Goal: Information Seeking & Learning: Learn about a topic

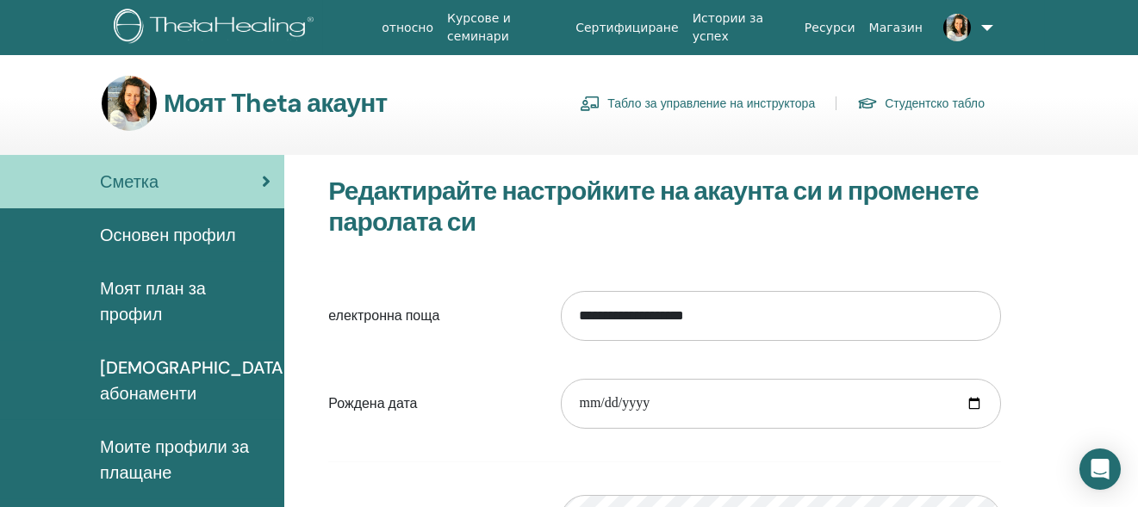
click at [693, 100] on link "Табло за управление на инструктора" at bounding box center [697, 104] width 235 height 28
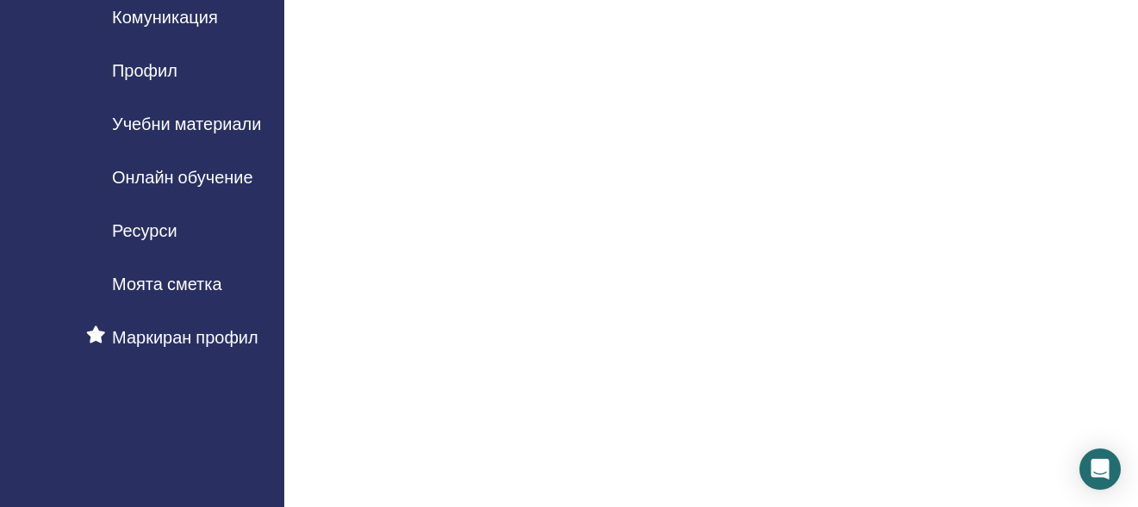
scroll to position [172, 0]
click at [221, 124] on span "Учебни материали" at bounding box center [186, 123] width 149 height 26
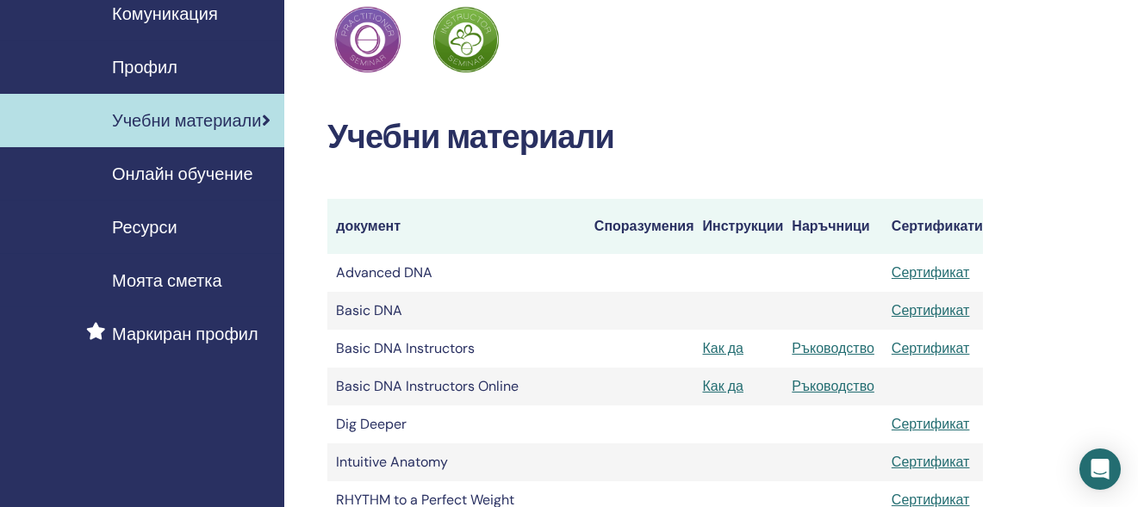
scroll to position [258, 0]
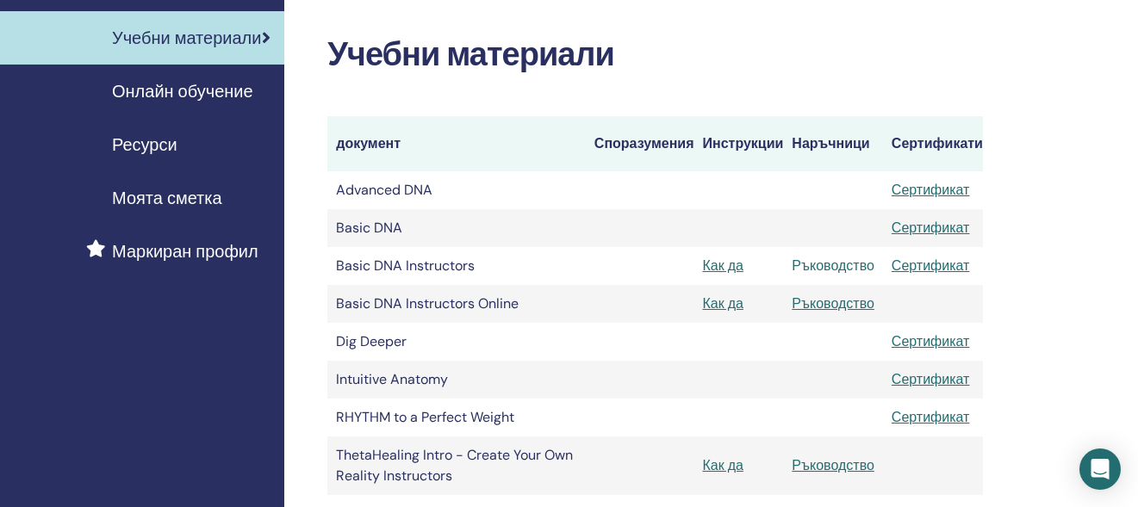
click at [834, 266] on link "Ръководство" at bounding box center [833, 266] width 83 height 18
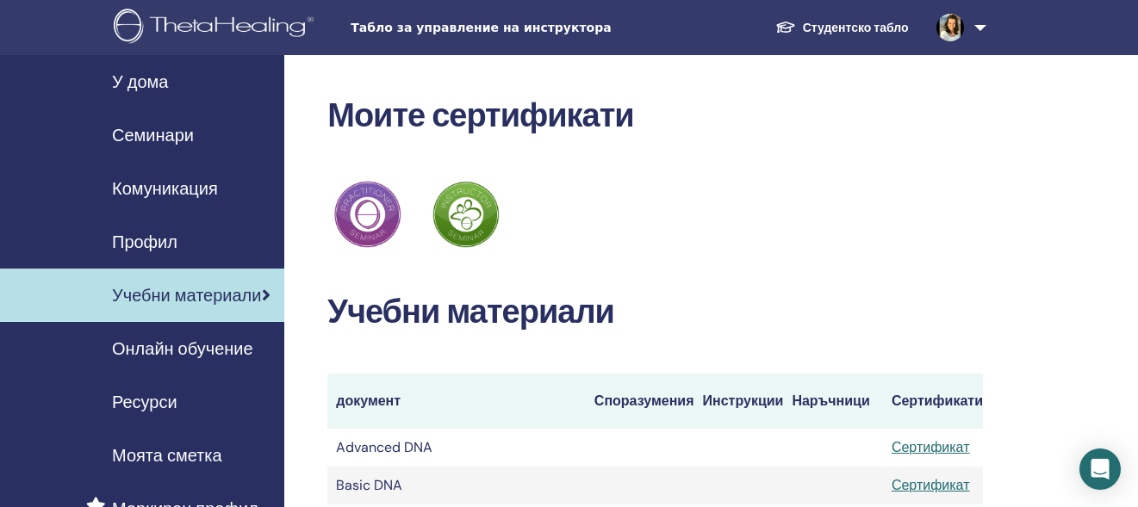
scroll to position [258, 0]
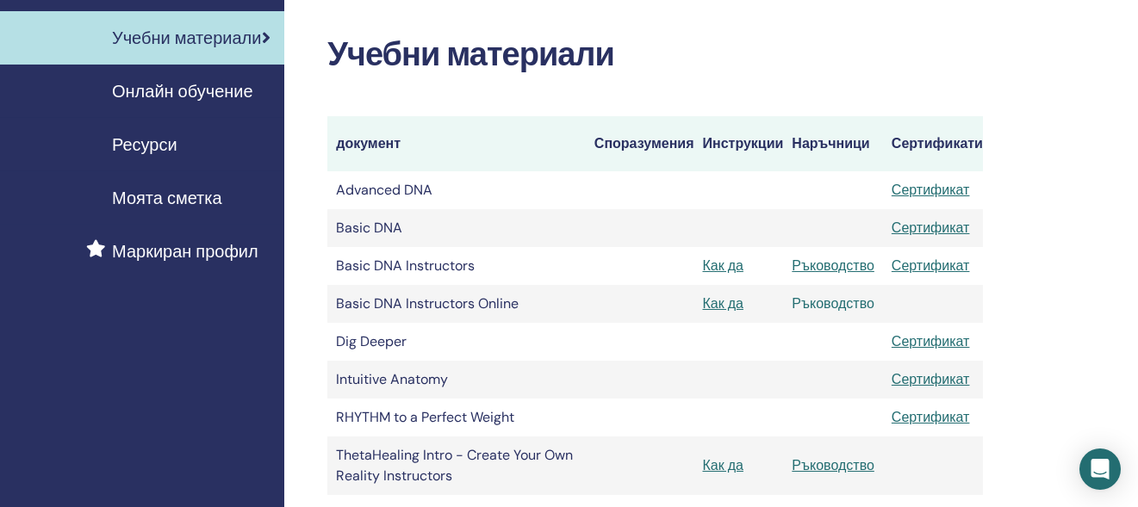
click at [836, 301] on link "Ръководство" at bounding box center [833, 304] width 83 height 18
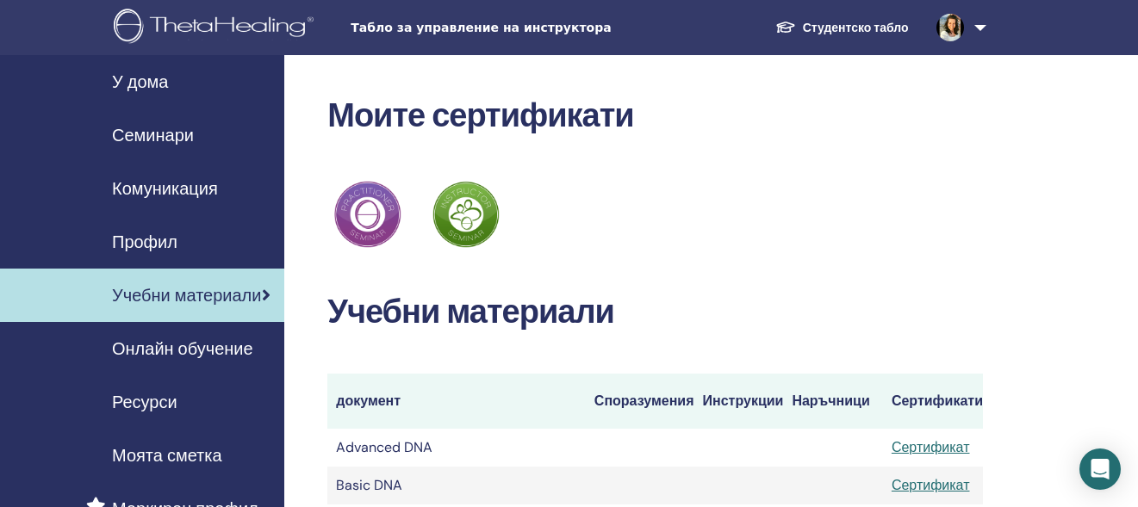
scroll to position [258, 0]
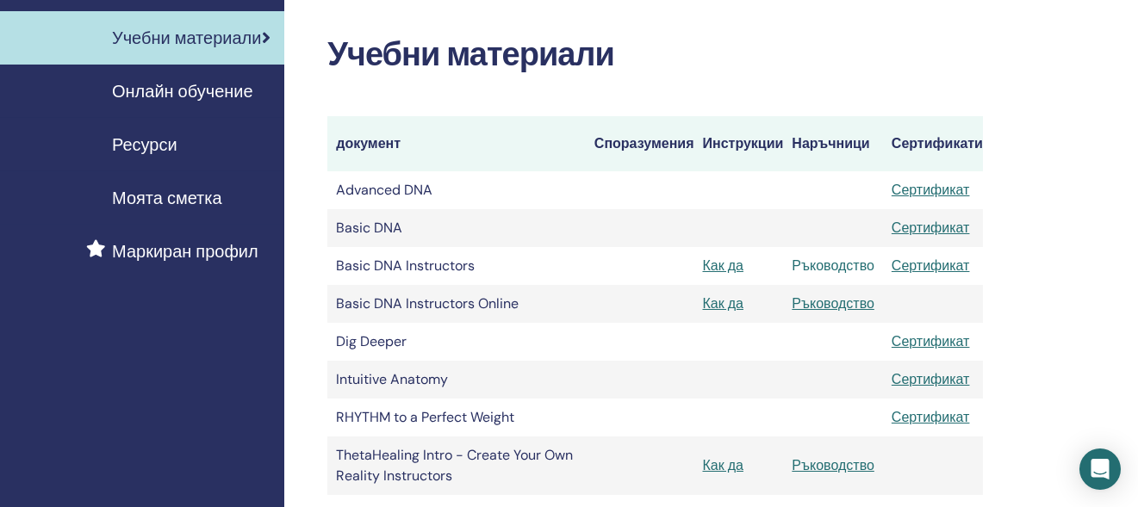
click at [835, 265] on link "Ръководство" at bounding box center [833, 266] width 83 height 18
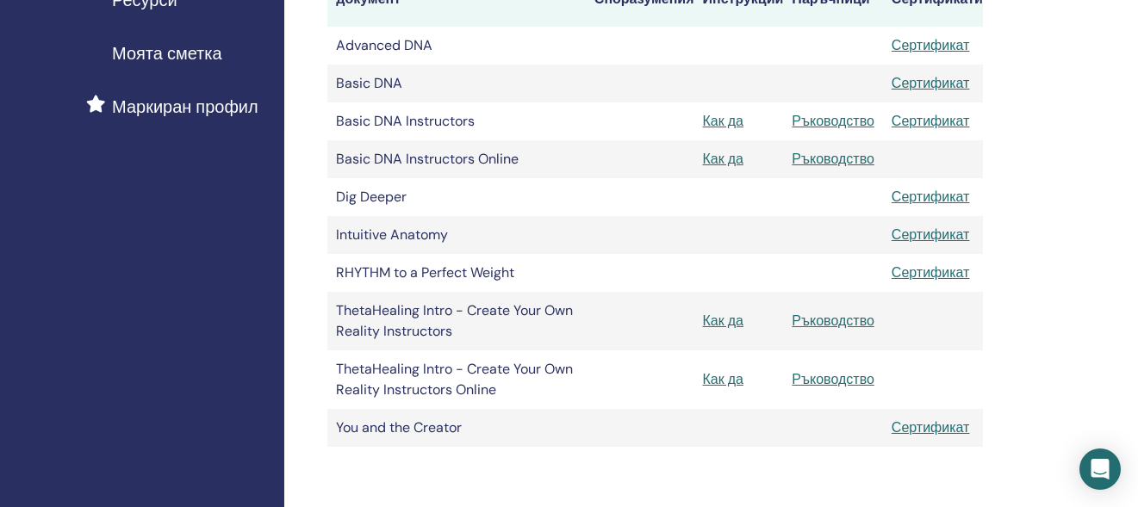
scroll to position [431, 0]
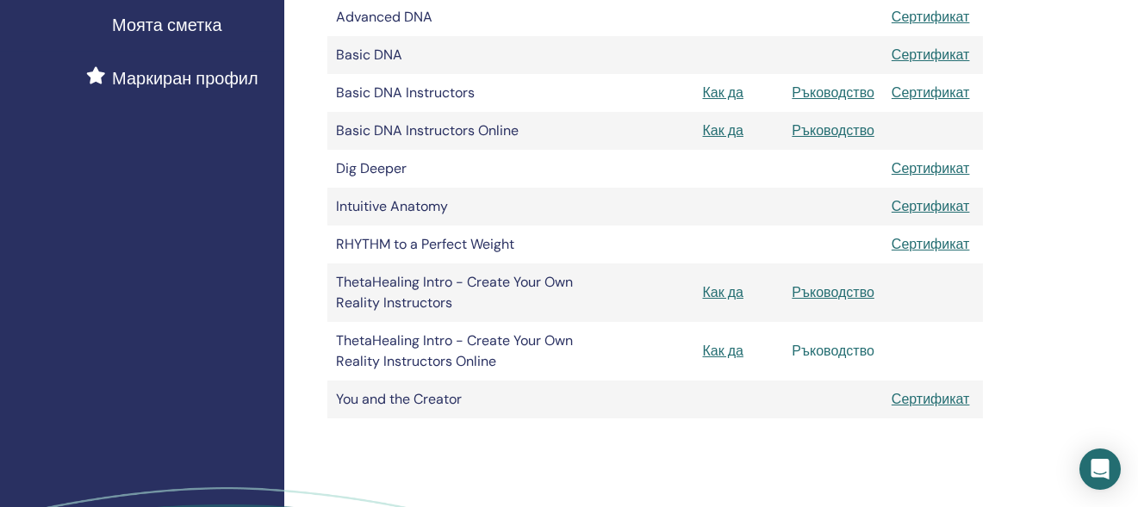
click at [843, 352] on link "Ръководство" at bounding box center [833, 351] width 83 height 18
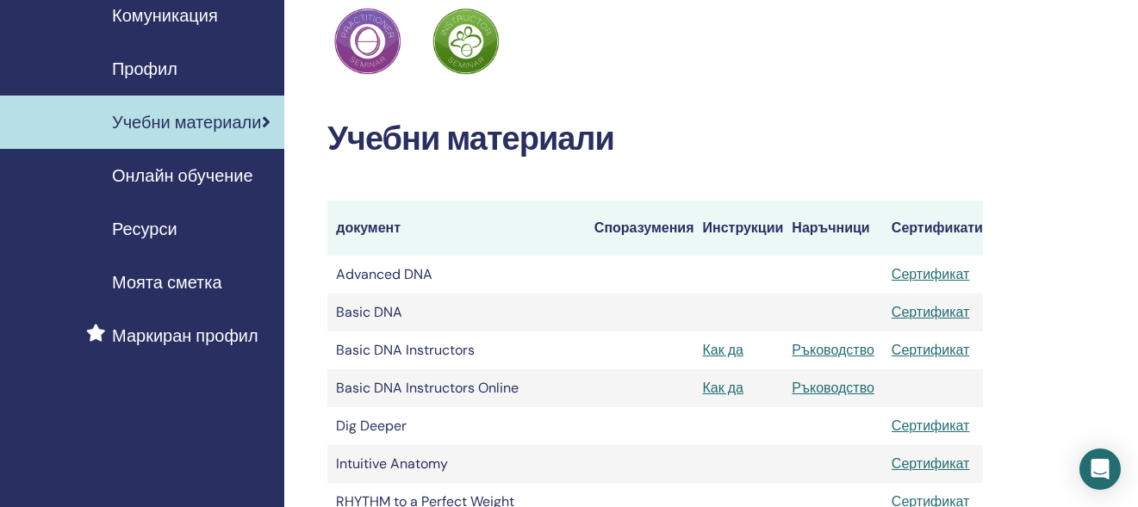
scroll to position [172, 0]
click at [164, 177] on span "Онлайн обучение" at bounding box center [182, 177] width 141 height 26
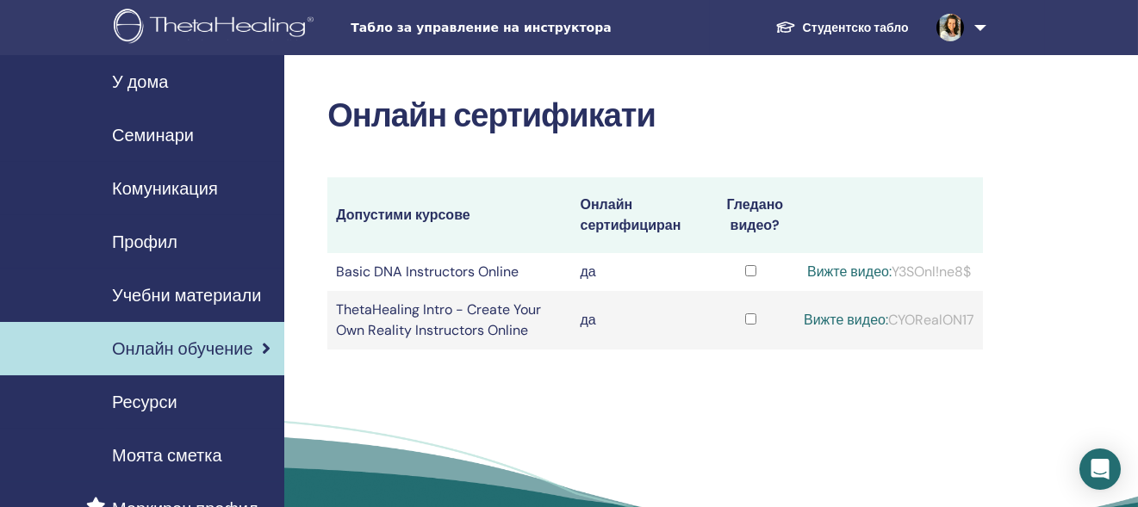
click at [845, 320] on link "Вижте видео:" at bounding box center [846, 320] width 84 height 18
drag, startPoint x: 892, startPoint y: 319, endPoint x: 984, endPoint y: 323, distance: 92.3
click at [984, 323] on div "Онлайн сертификати Допустими курсове Онлайн сертифициран Гледано видео? Basic D…" at bounding box center [711, 323] width 854 height 536
copy table "Допустими курсове Онлайн сертифициран Гледано видео? Basic DNA Instructors Onli…"
click at [832, 319] on link "Вижте видео:" at bounding box center [846, 320] width 84 height 18
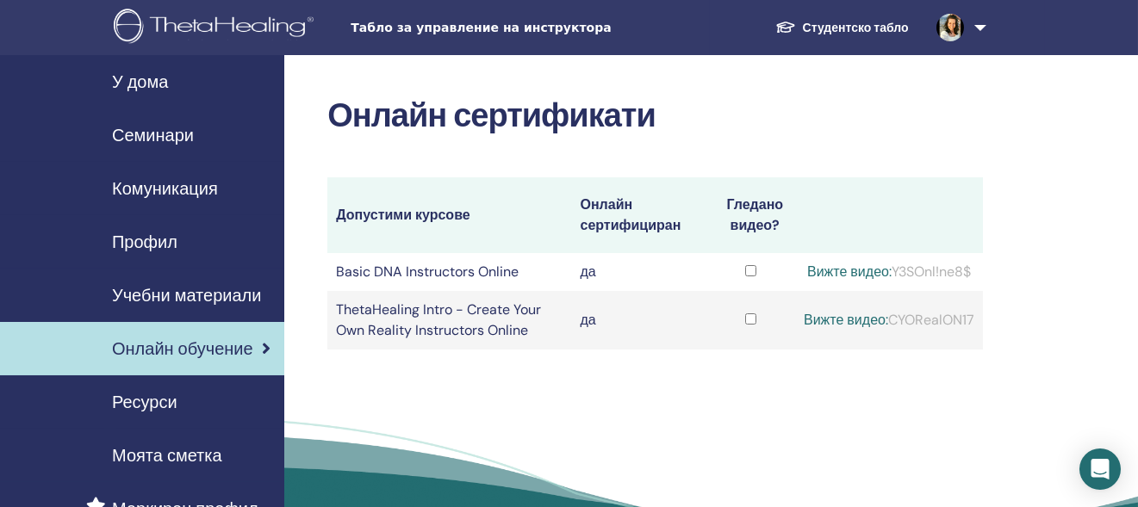
drag, startPoint x: 890, startPoint y: 268, endPoint x: 973, endPoint y: 282, distance: 83.9
click at [973, 282] on div "Вижте видео: Y3SOnl!ne8$" at bounding box center [889, 272] width 171 height 21
copy div "Y3SOnl!ne8$"
click at [832, 268] on link "Вижте видео:" at bounding box center [849, 272] width 84 height 18
click at [826, 265] on link "Вижте видео:" at bounding box center [849, 272] width 84 height 18
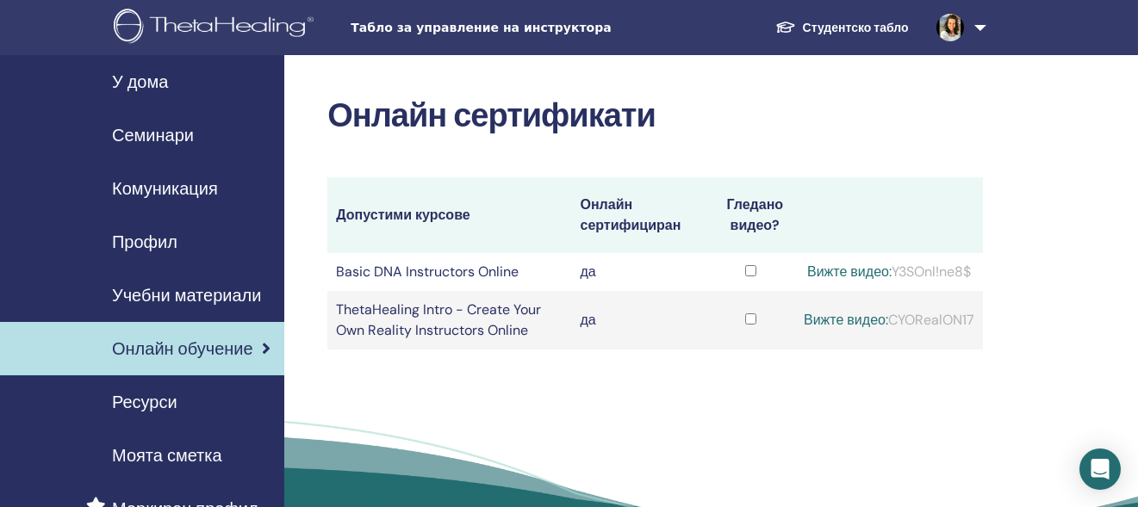
click at [807, 271] on link "Вижте видео:" at bounding box center [849, 272] width 84 height 18
drag, startPoint x: 402, startPoint y: 271, endPoint x: 495, endPoint y: 265, distance: 93.3
click at [420, 270] on td "Basic DNA Instructors Online" at bounding box center [449, 272] width 244 height 38
drag, startPoint x: 612, startPoint y: 286, endPoint x: 780, endPoint y: 288, distance: 168.0
click at [684, 286] on td "да" at bounding box center [639, 272] width 134 height 38
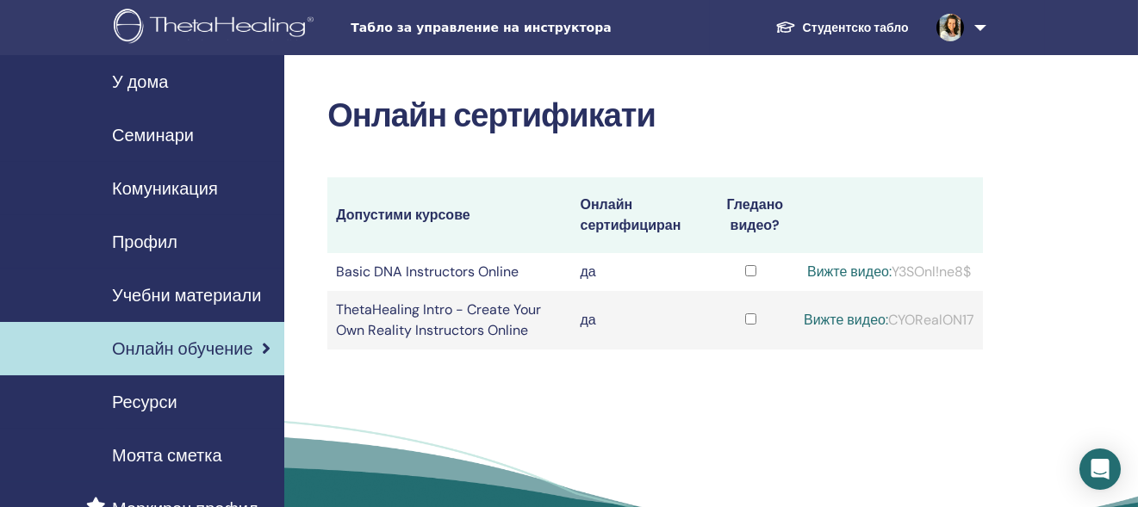
click at [769, 270] on td at bounding box center [751, 272] width 89 height 38
click at [834, 271] on link "Вижте видео:" at bounding box center [849, 272] width 84 height 18
drag, startPoint x: 903, startPoint y: 100, endPoint x: 1002, endPoint y: 92, distance: 99.4
click at [1002, 92] on div "Онлайн сертификати Допустими курсове Онлайн сертифициран Гледано видео? Basic D…" at bounding box center [711, 323] width 854 height 536
click at [271, 356] on link "Онлайн обучение" at bounding box center [142, 348] width 284 height 53
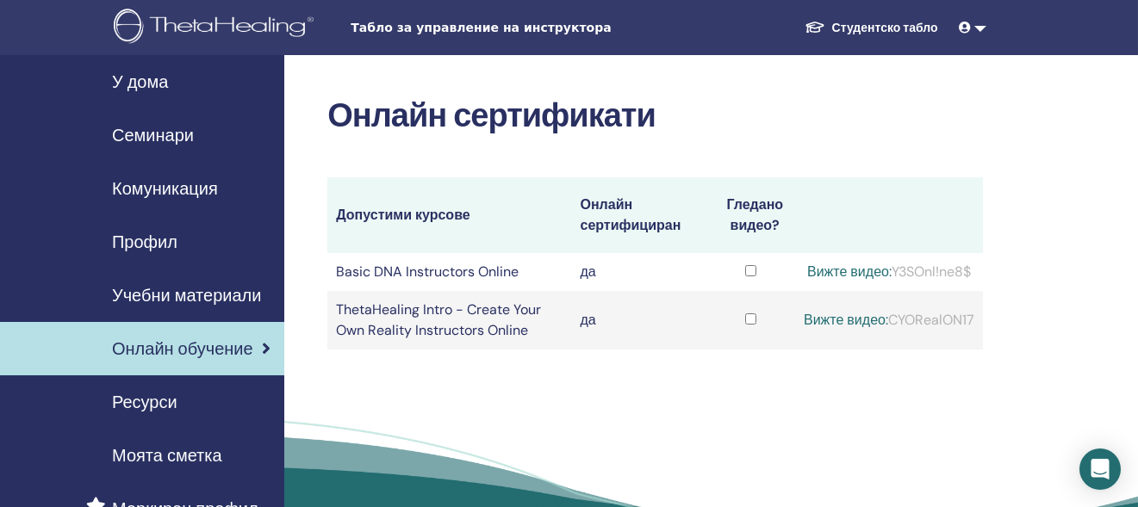
click at [238, 298] on span "Учебни материали" at bounding box center [186, 296] width 149 height 26
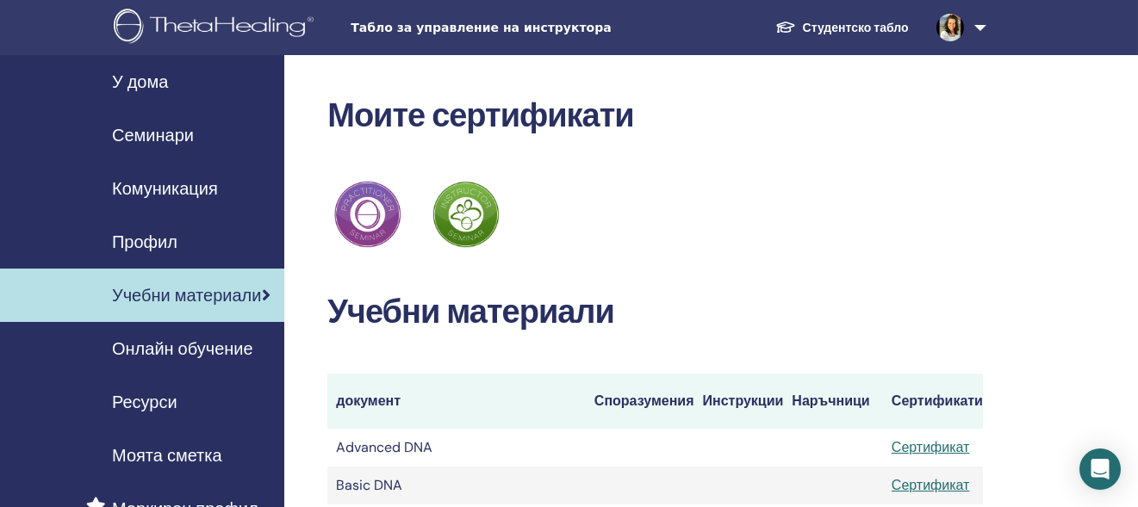
click at [227, 355] on span "Онлайн обучение" at bounding box center [182, 349] width 141 height 26
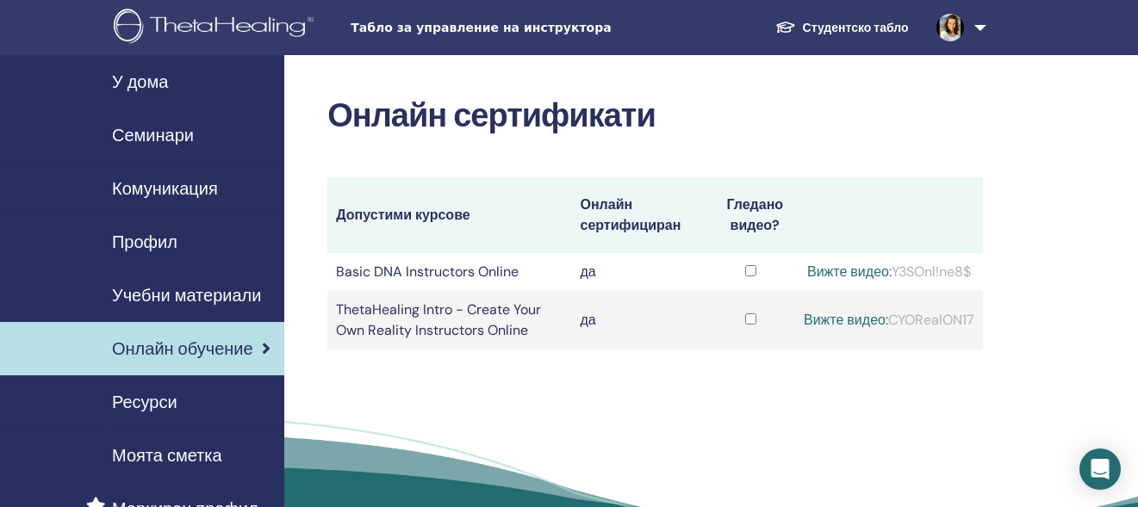
click at [831, 271] on link "Вижте видео:" at bounding box center [849, 272] width 84 height 18
click at [220, 196] on div "Комуникация" at bounding box center [142, 189] width 257 height 26
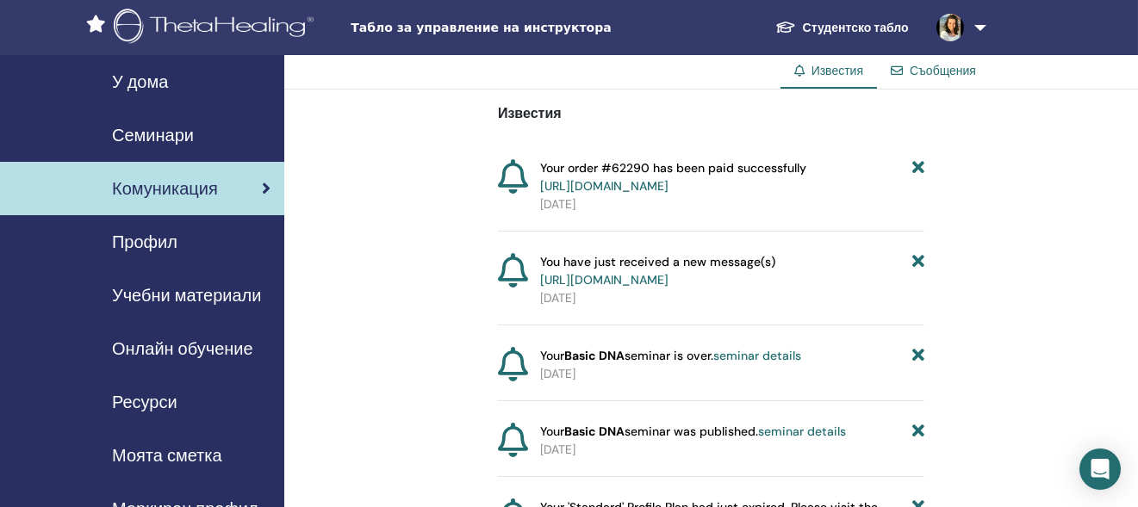
click at [180, 144] on span "Семинари" at bounding box center [153, 135] width 82 height 26
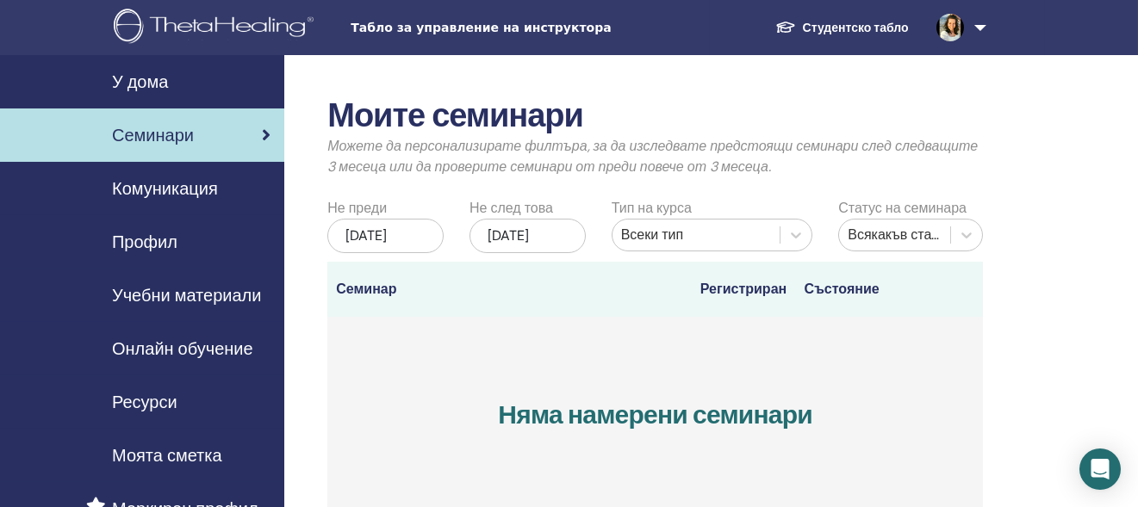
click at [146, 83] on span "У дома" at bounding box center [140, 82] width 56 height 26
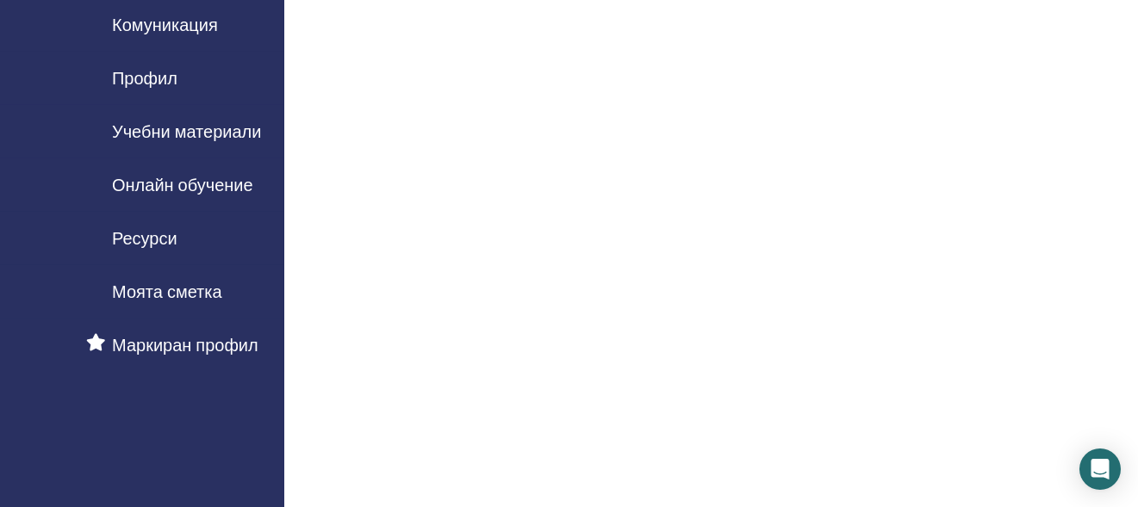
scroll to position [35, 0]
